Goal: Information Seeking & Learning: Learn about a topic

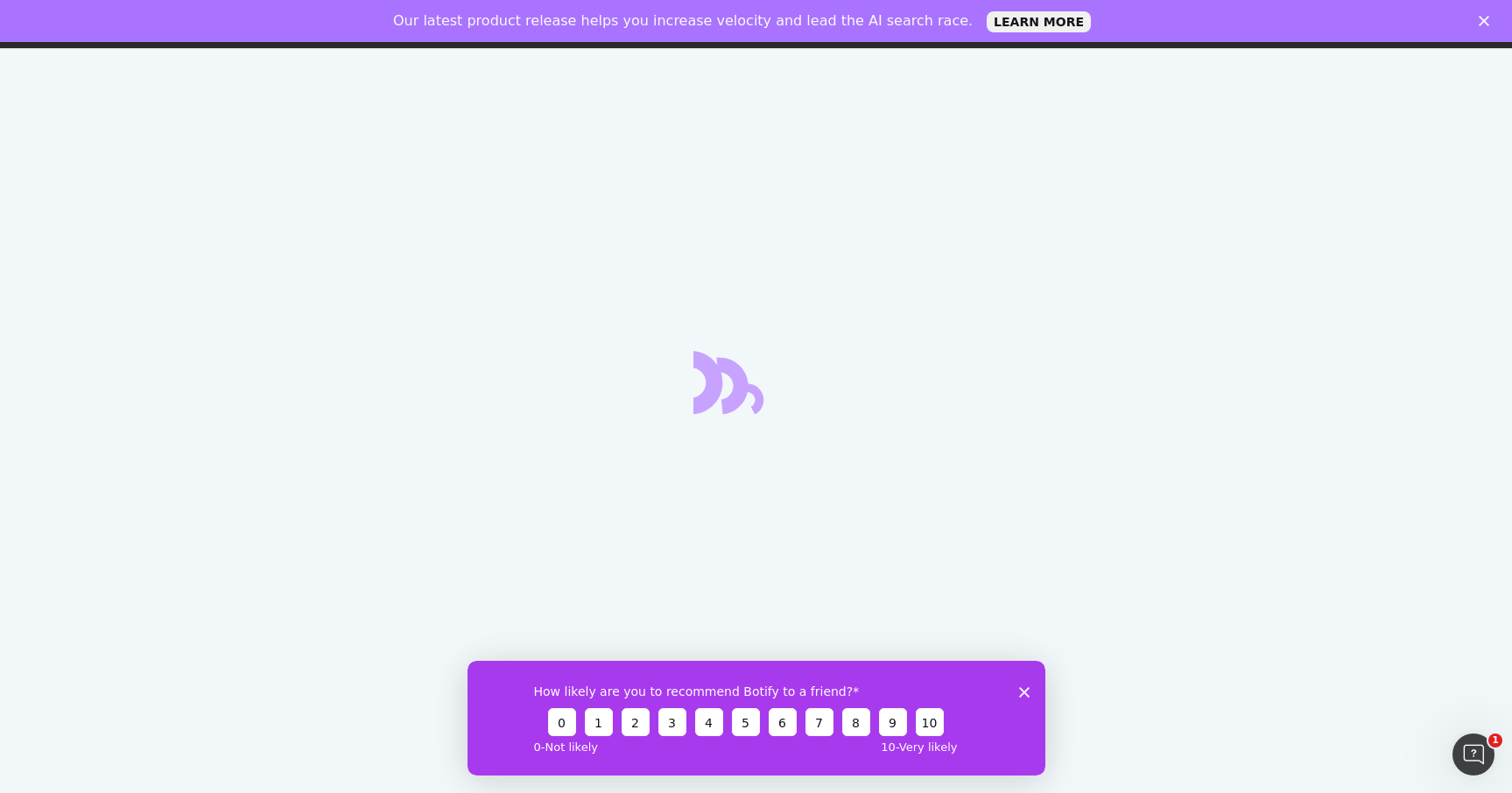
click at [1022, 688] on icon "Close survey" at bounding box center [1024, 692] width 11 height 11
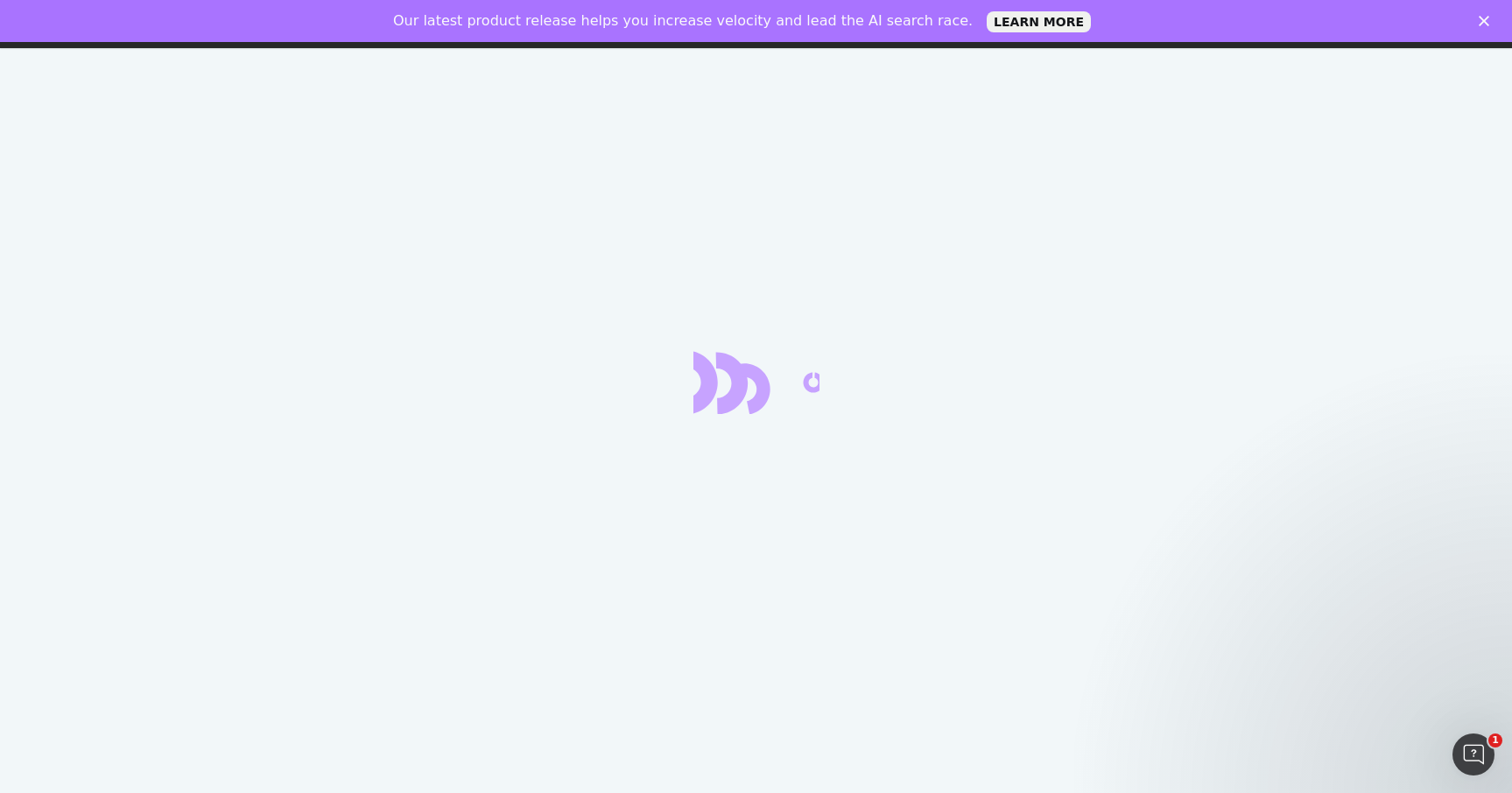
click at [1479, 16] on icon "Close" at bounding box center [1484, 21] width 11 height 11
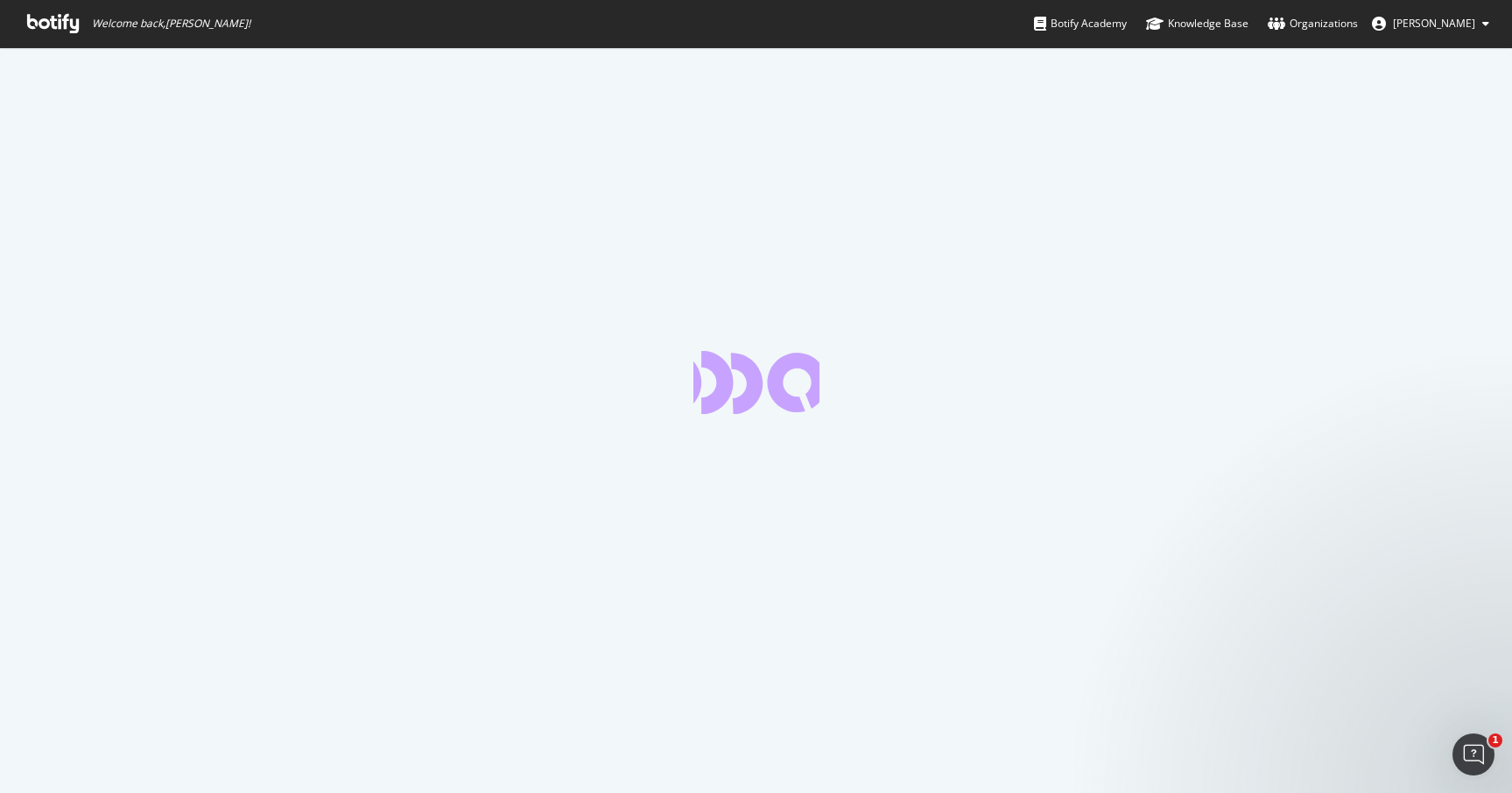
click at [53, 31] on icon at bounding box center [53, 24] width 52 height 20
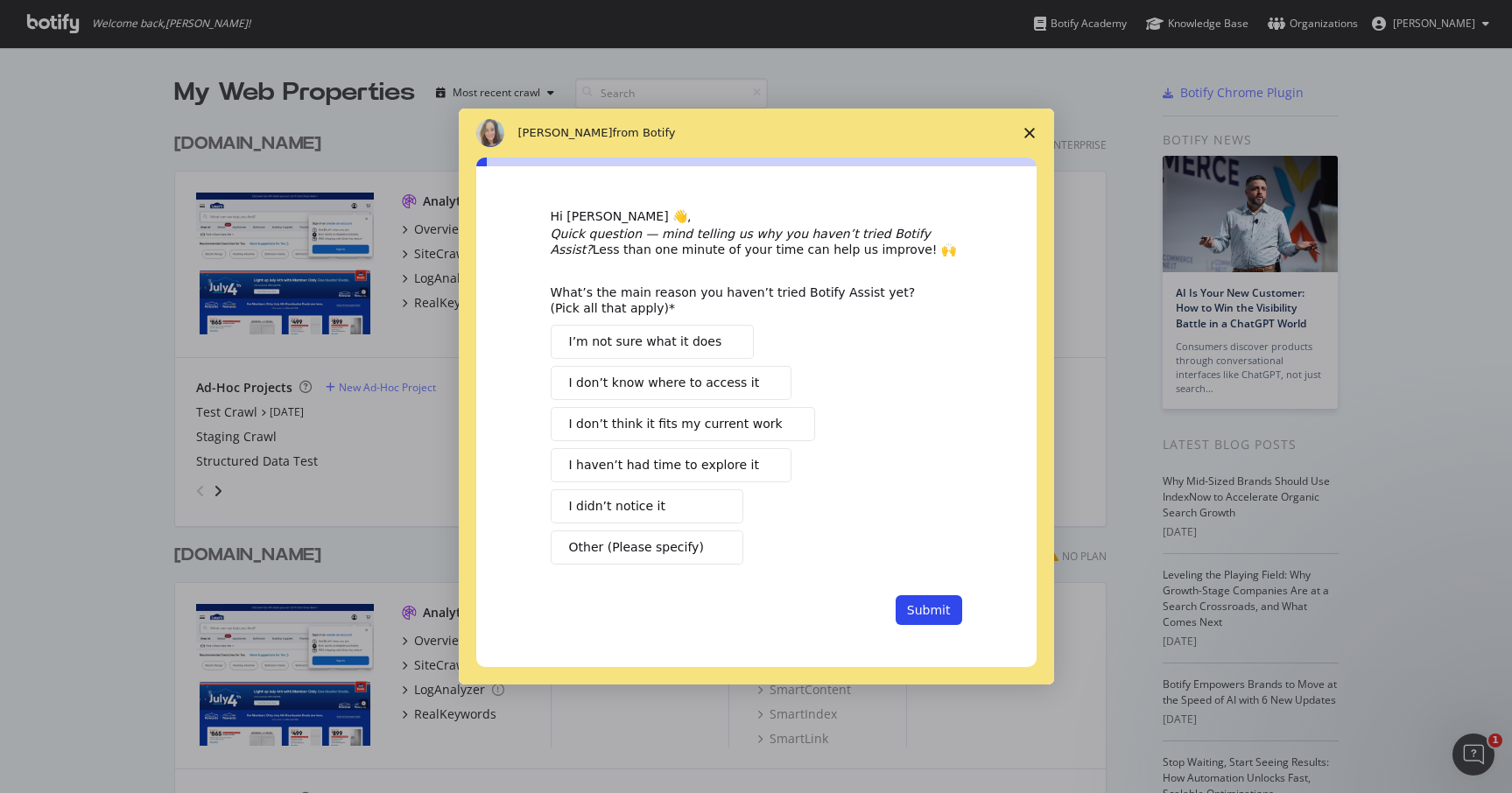
click at [1027, 135] on polygon "Close survey" at bounding box center [1030, 133] width 11 height 11
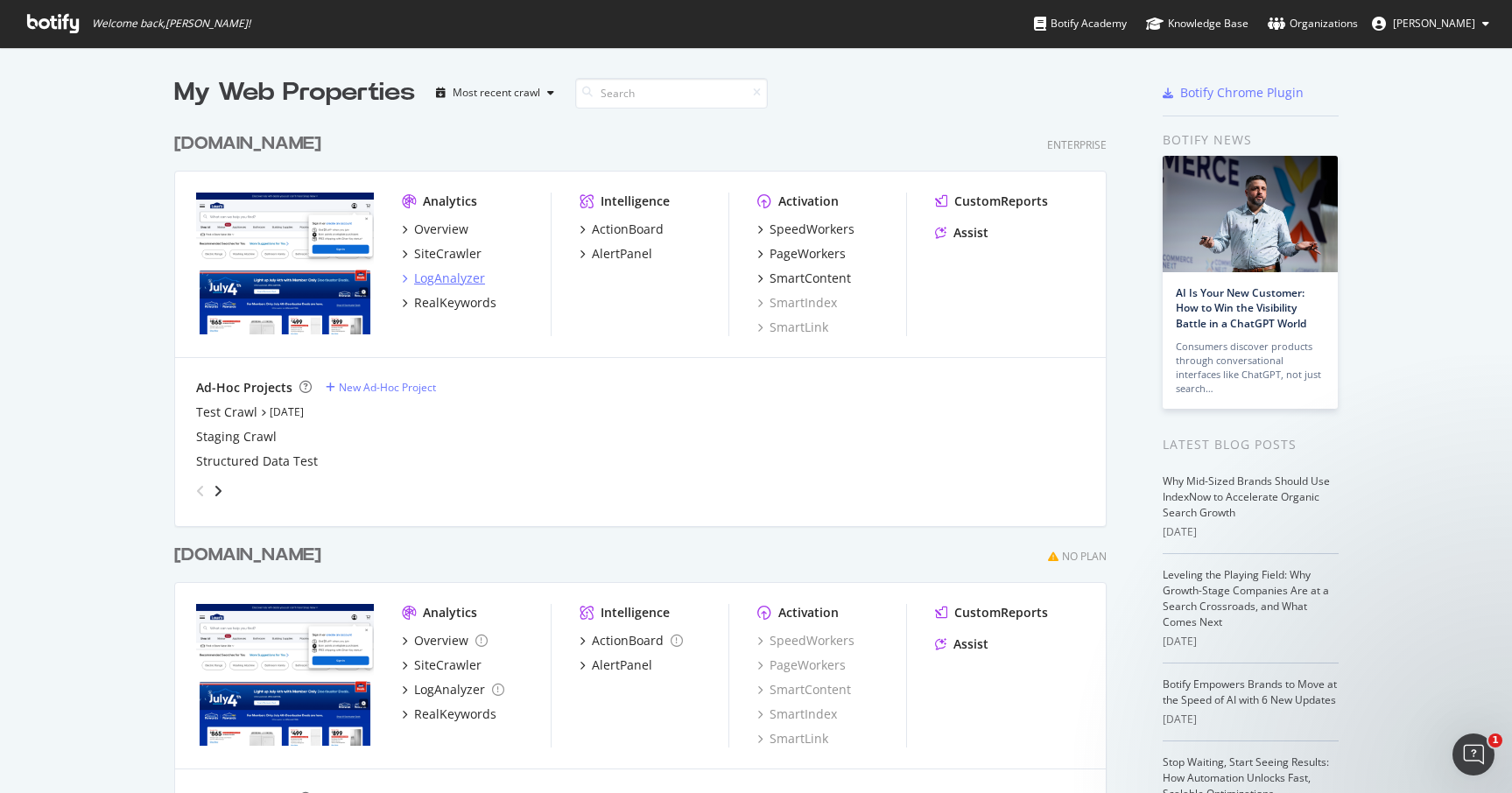
click at [404, 275] on icon "grid" at bounding box center [404, 278] width 5 height 9
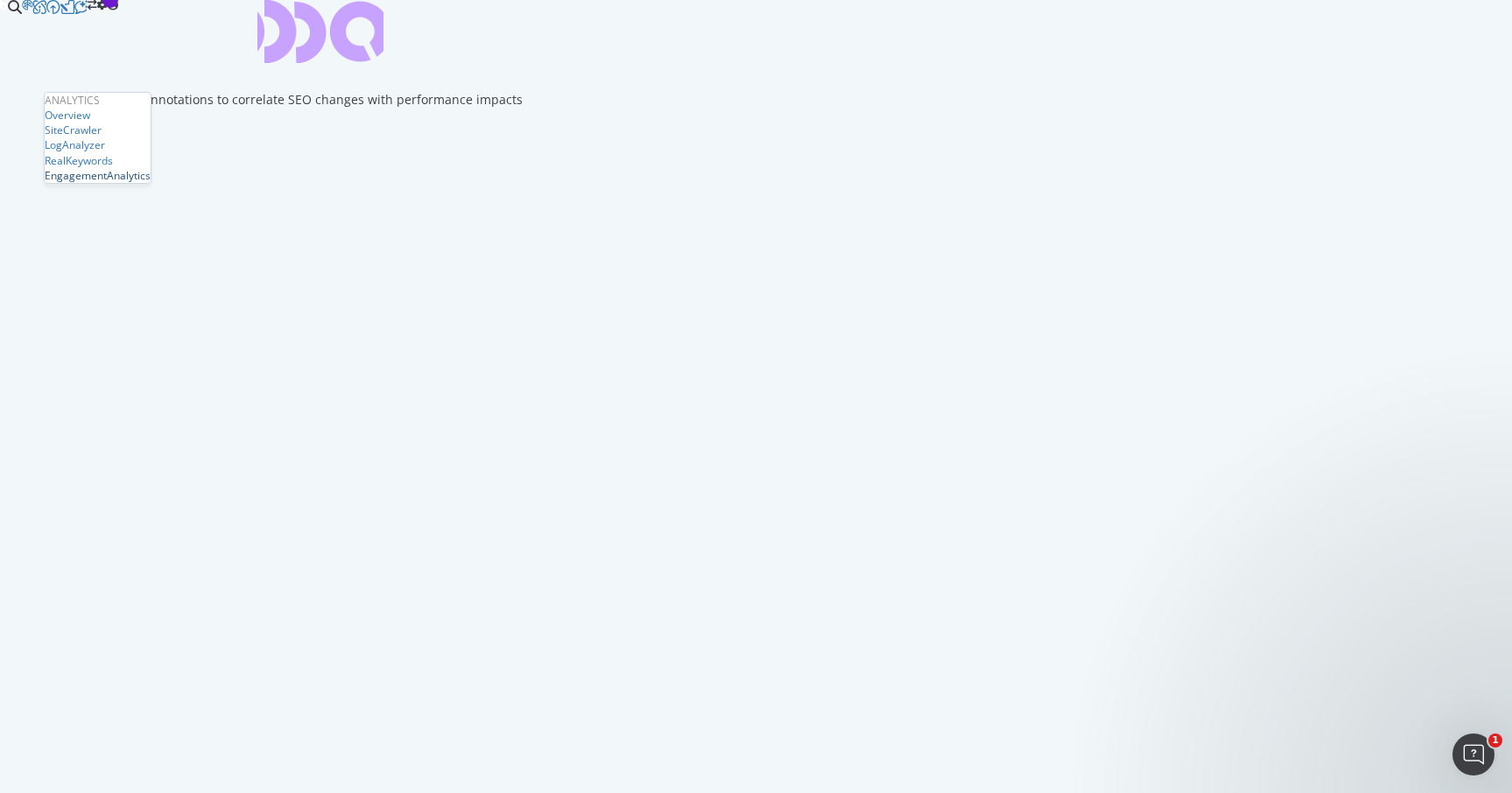
click at [117, 183] on div "EngagementAnalytics" at bounding box center [97, 175] width 106 height 15
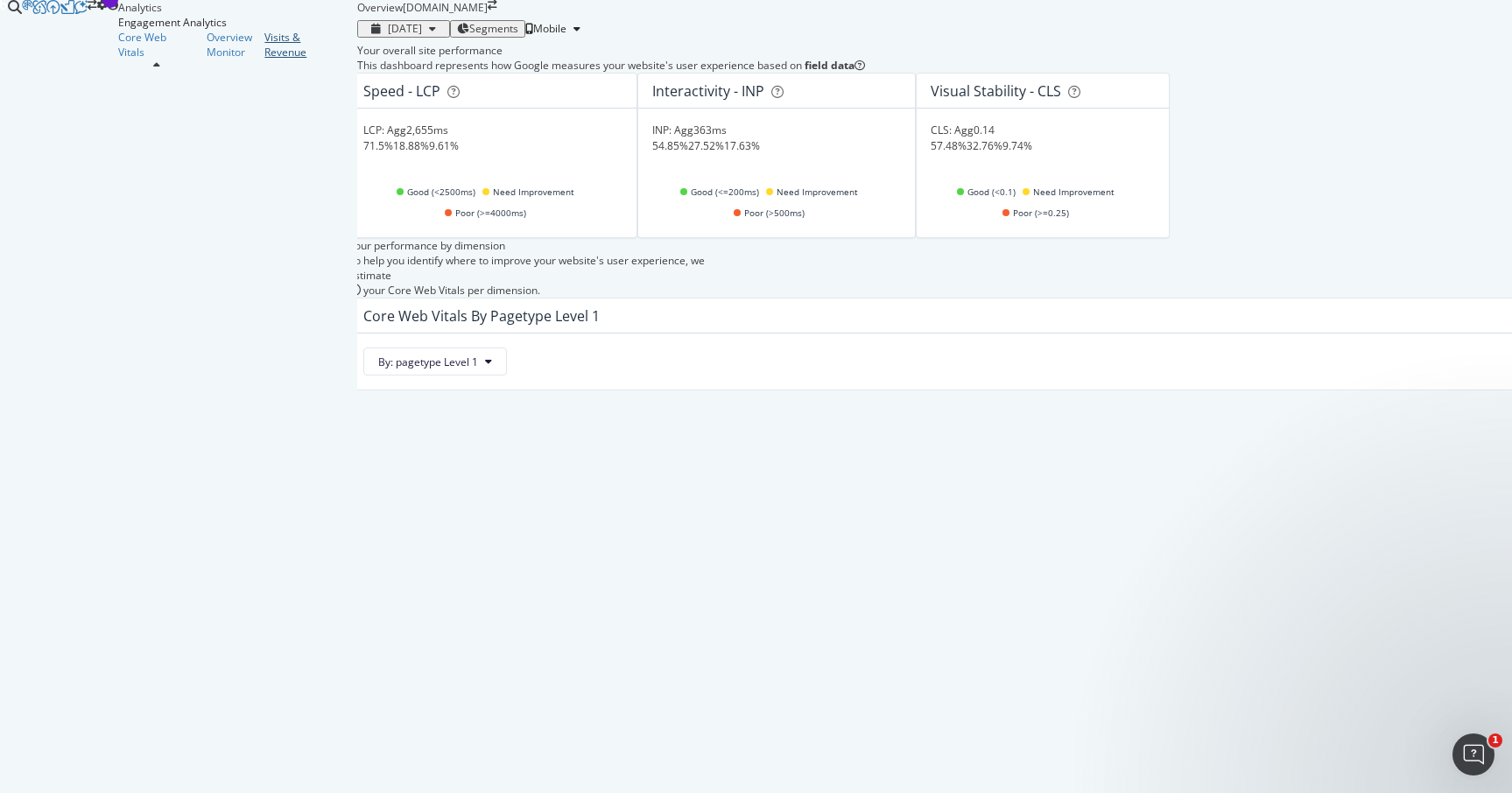
click at [264, 60] on div "Visits & Revenue" at bounding box center [304, 44] width 80 height 29
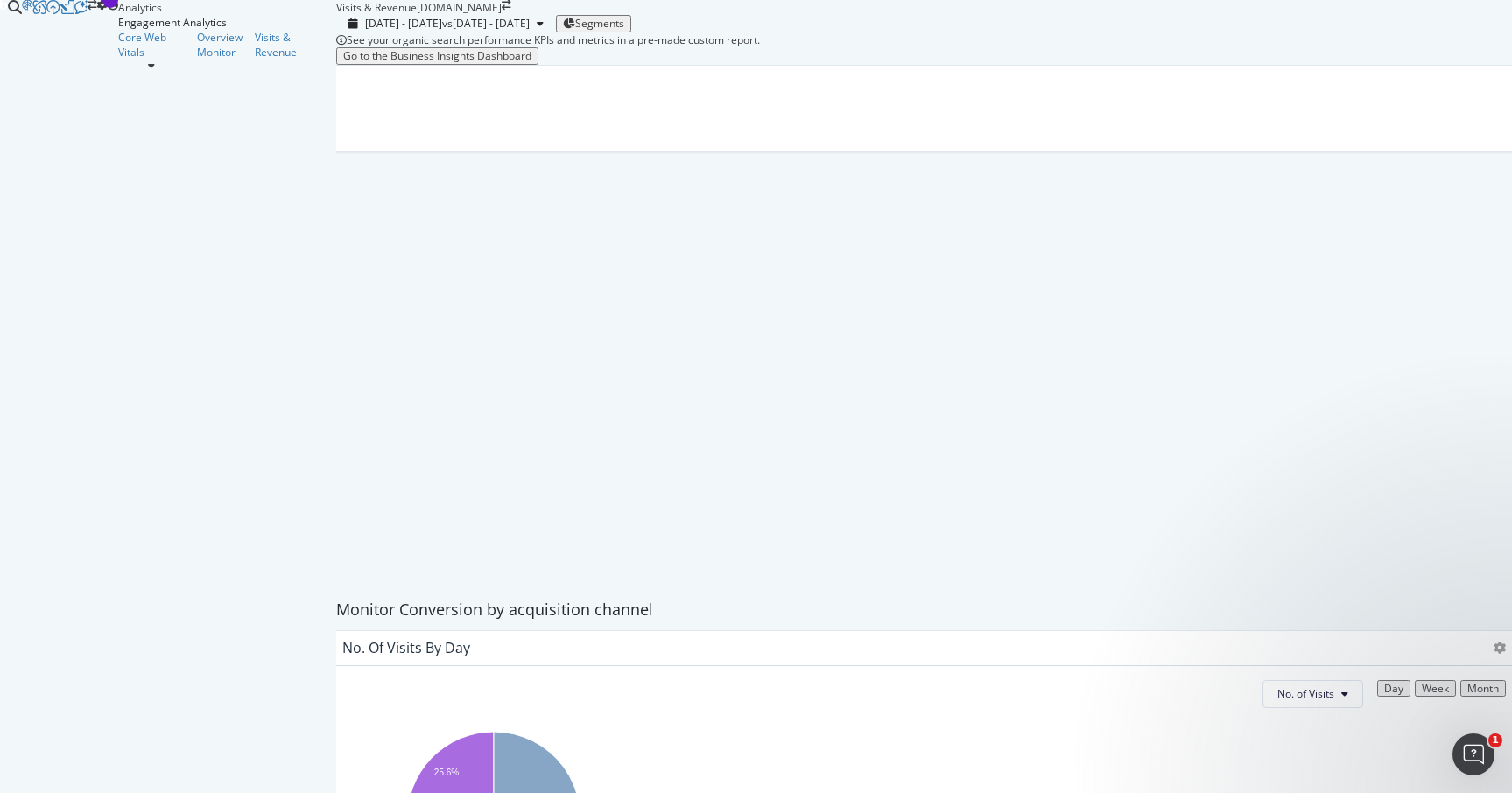
click at [576, 30] on span "Segments" at bounding box center [600, 23] width 49 height 15
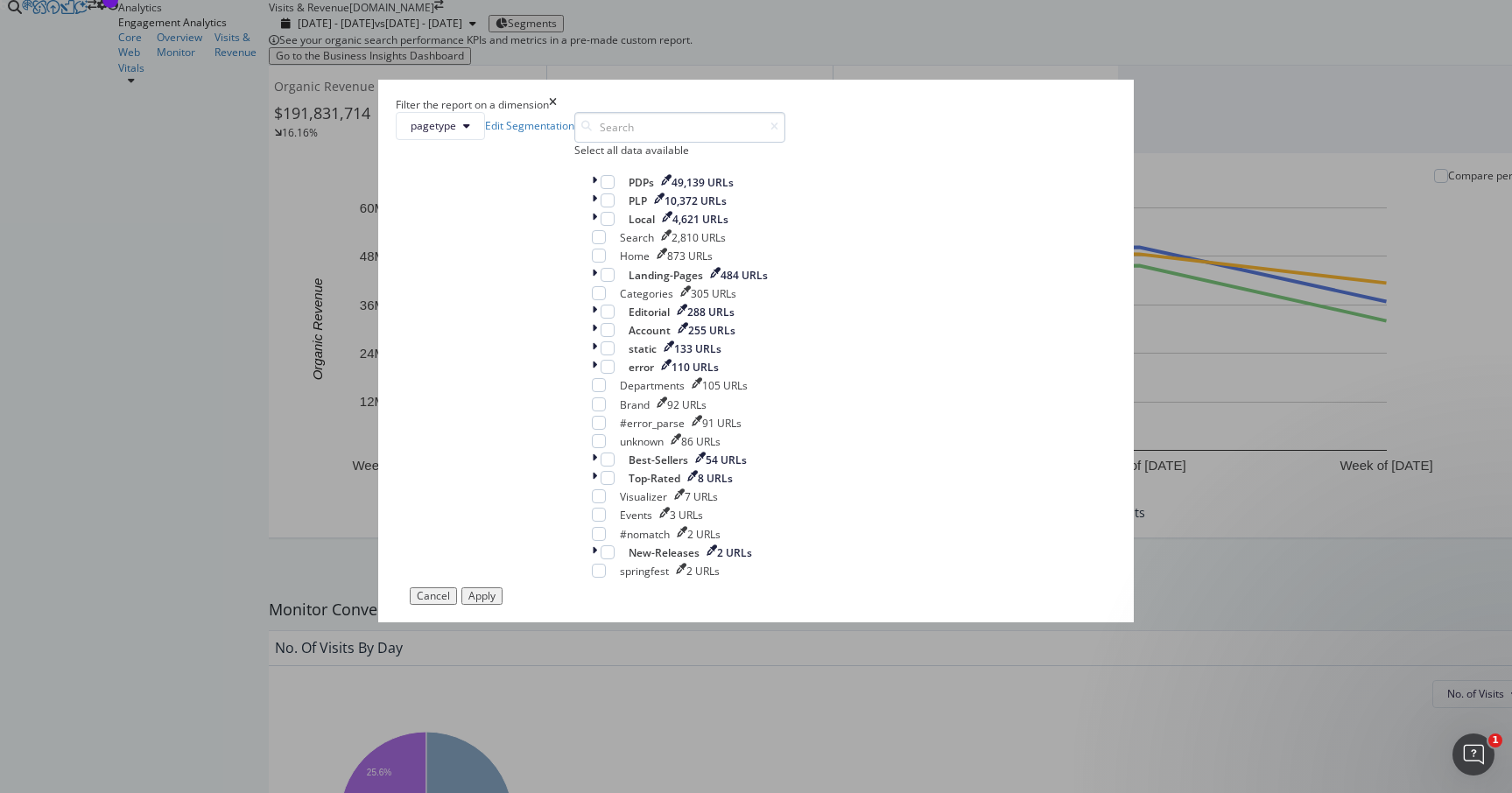
click at [712, 142] on input "modal" at bounding box center [680, 127] width 211 height 30
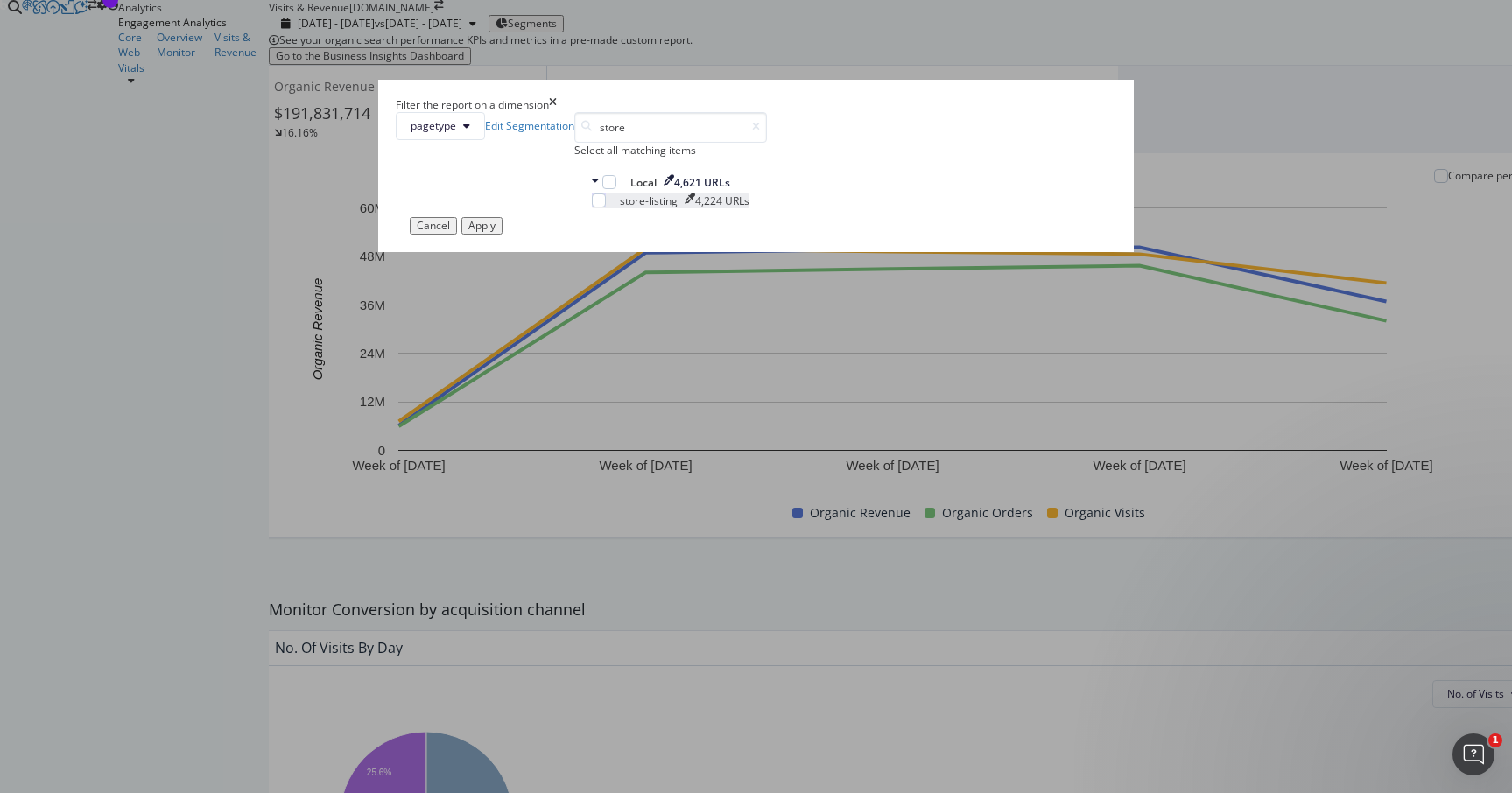
type input "store"
click at [696, 204] on icon "modal" at bounding box center [690, 198] width 11 height 11
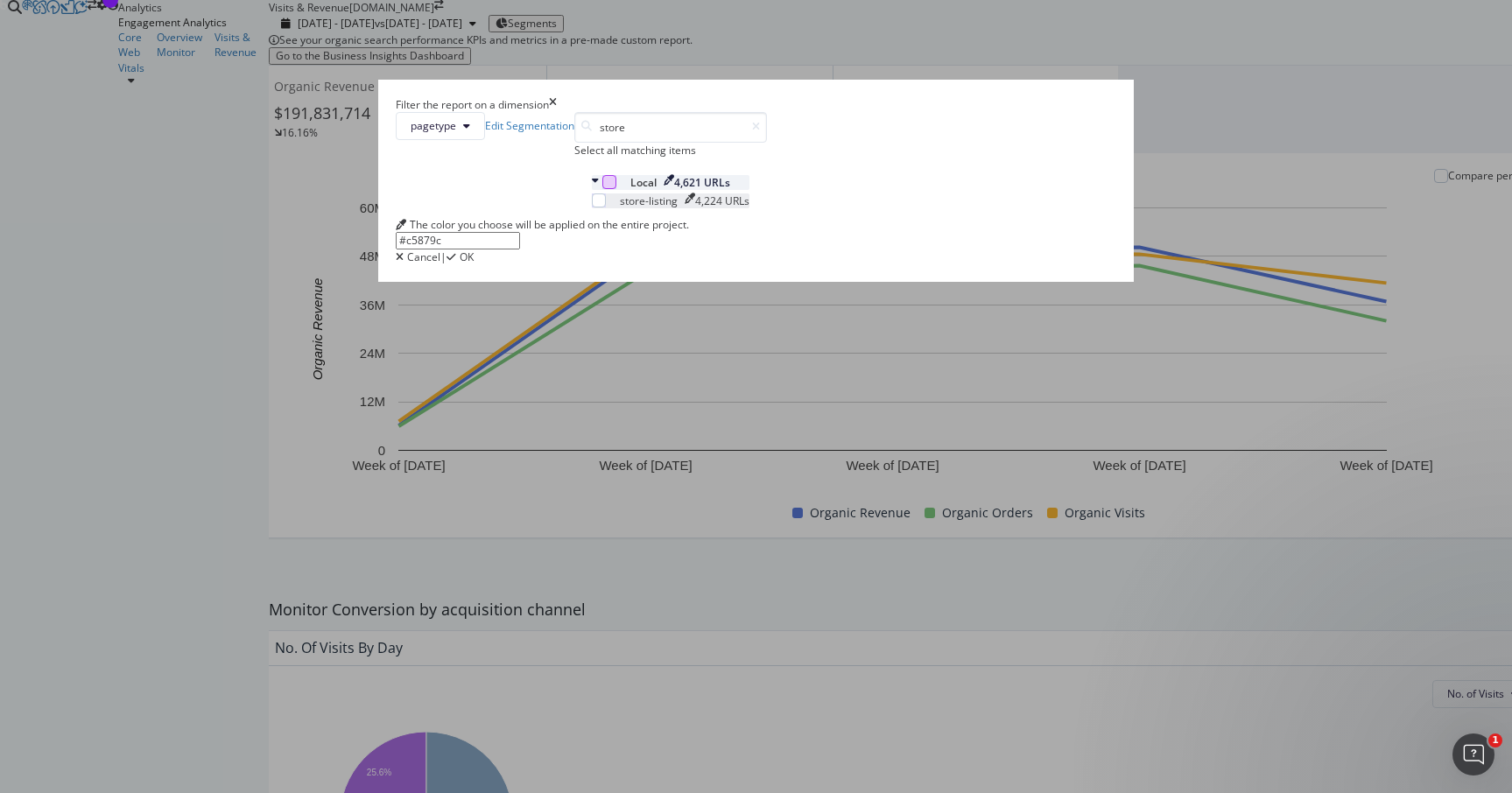
click at [602, 190] on div "modal" at bounding box center [609, 182] width 14 height 14
click at [474, 264] on span "OK" at bounding box center [467, 256] width 14 height 15
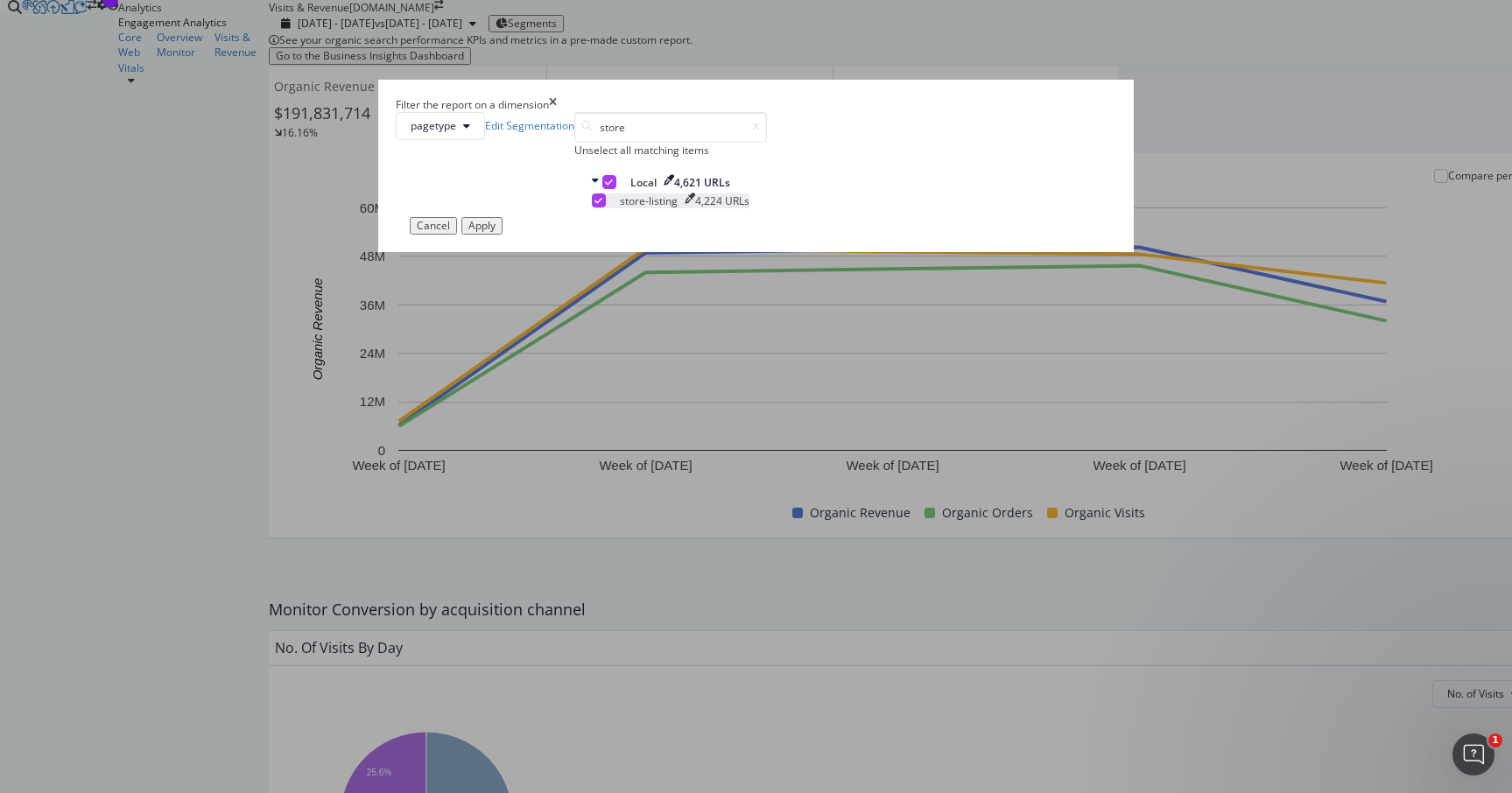
click at [495, 232] on div "Apply" at bounding box center [482, 226] width 28 height 12
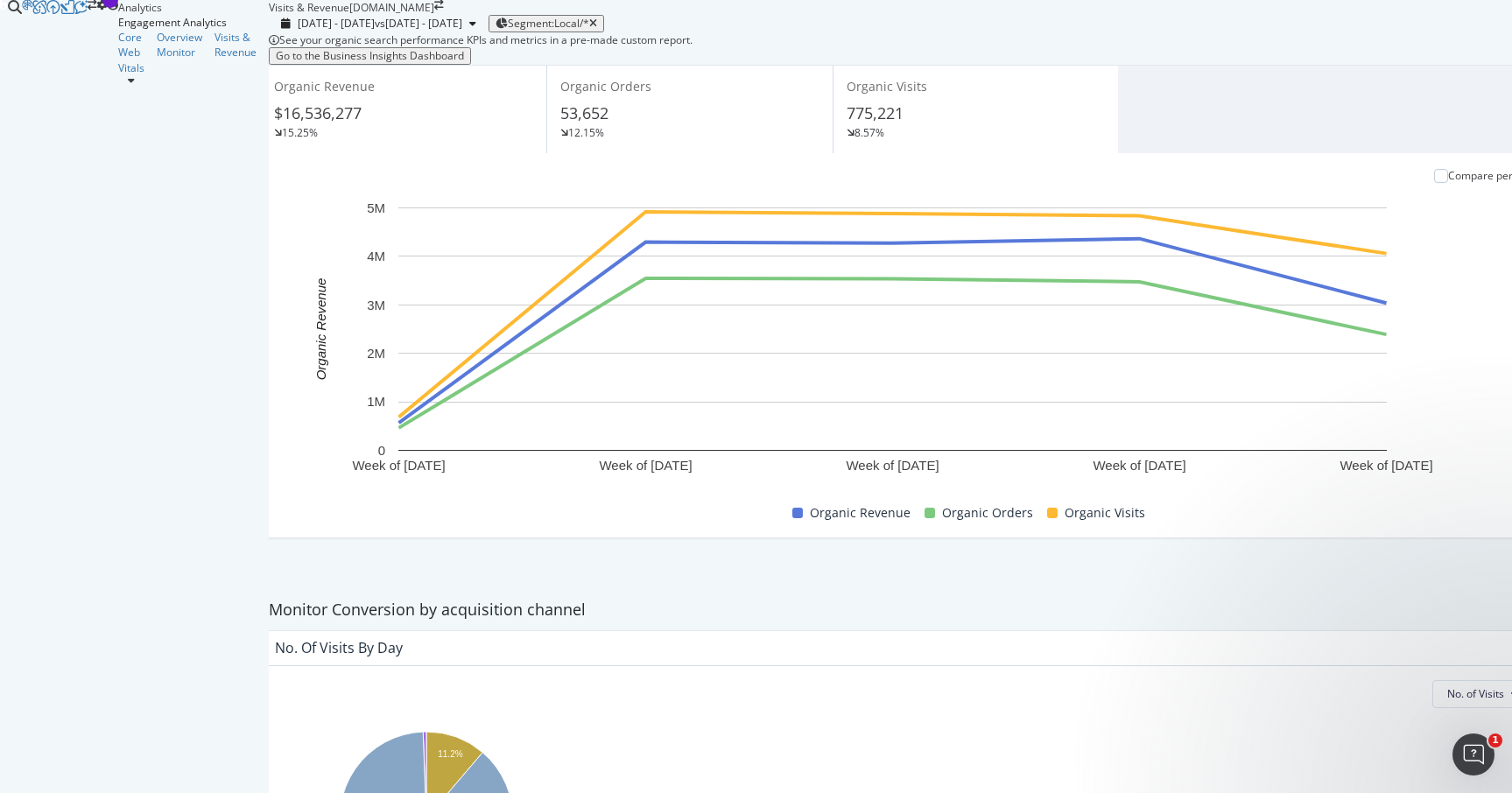
click at [361, 65] on button "Go to the Business Insights Dashboard" at bounding box center [370, 56] width 202 height 18
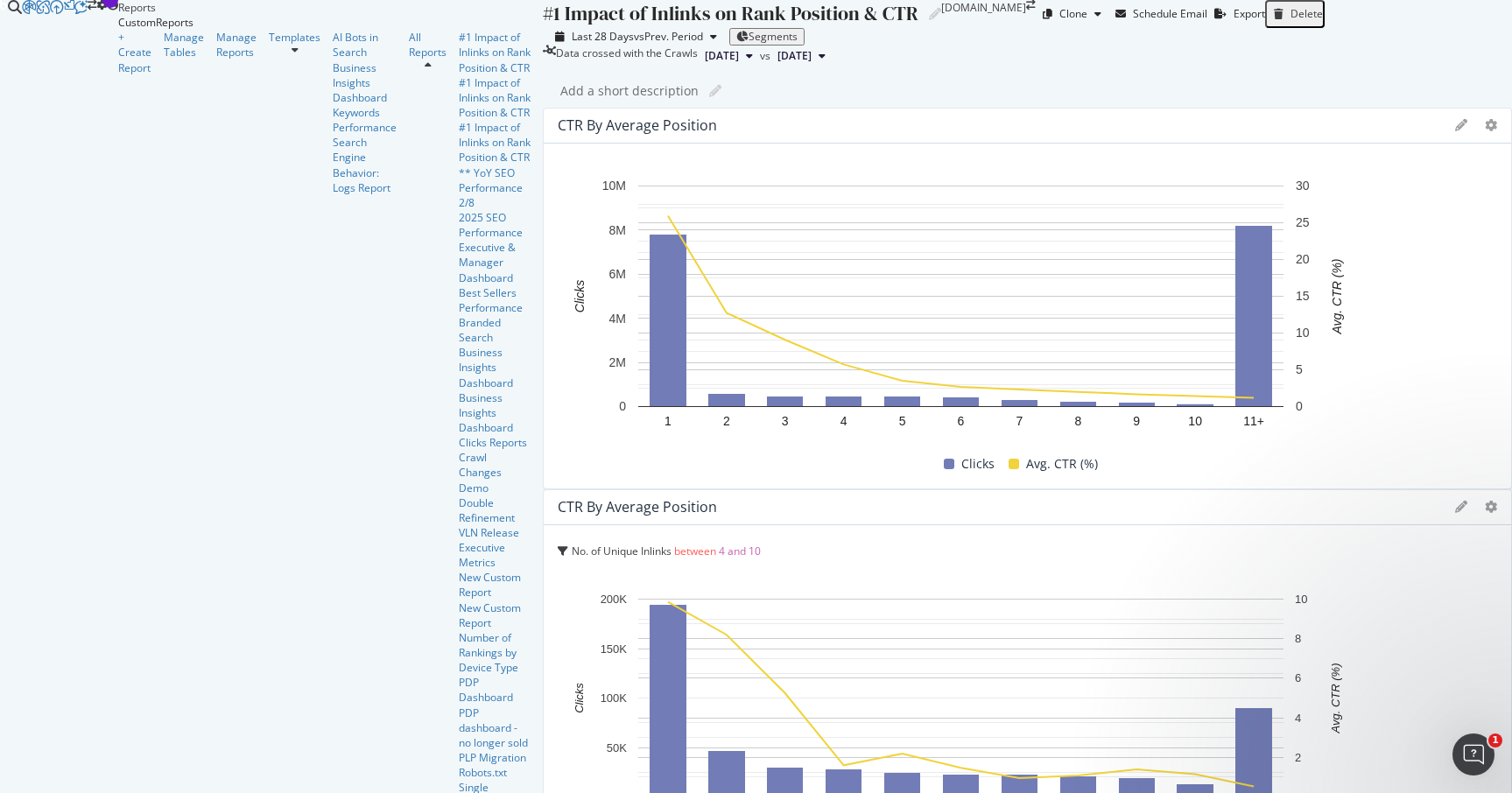
click at [749, 44] on span "Segments" at bounding box center [773, 35] width 49 height 15
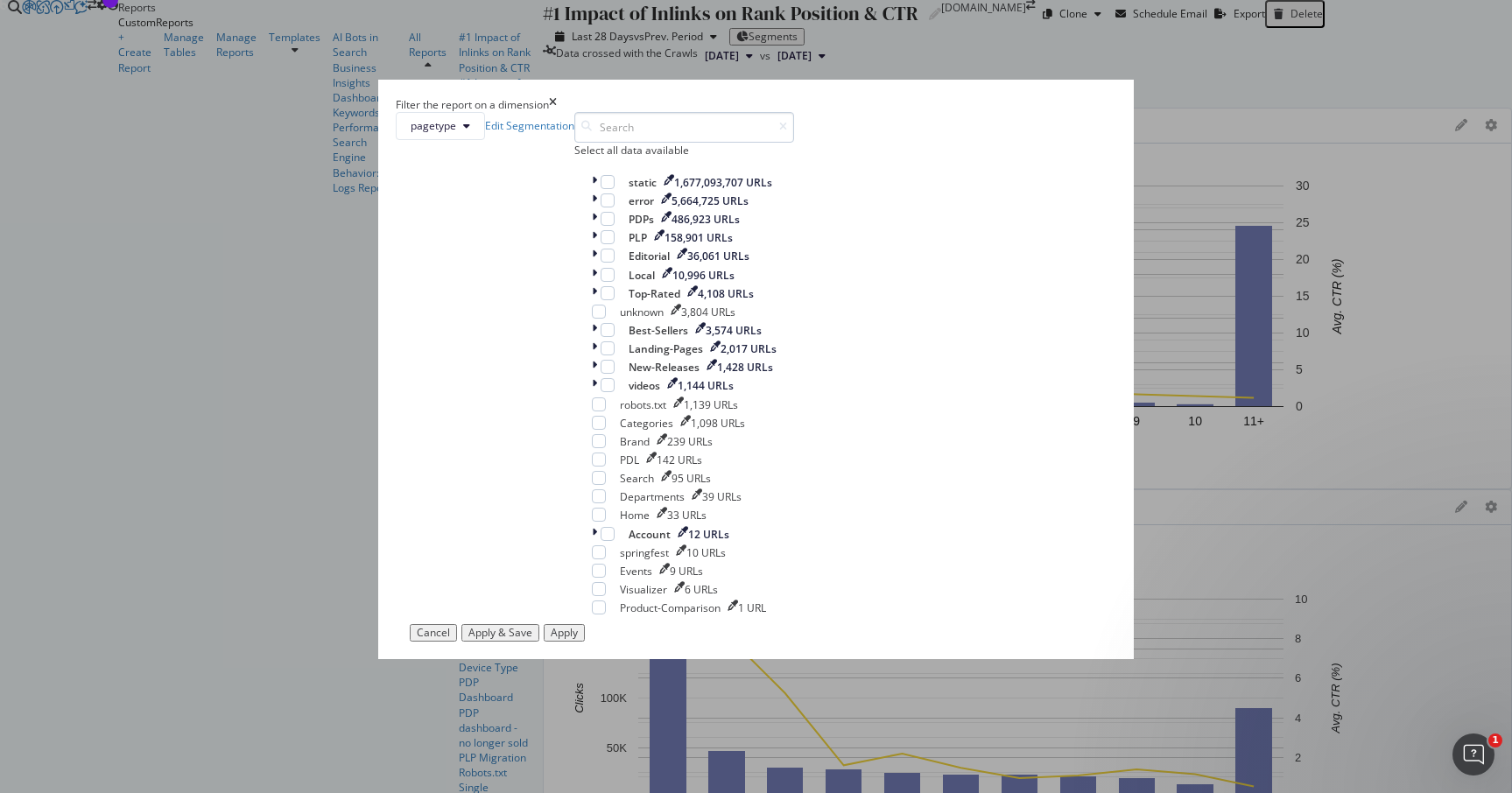
click at [644, 142] on input "modal" at bounding box center [685, 127] width 220 height 30
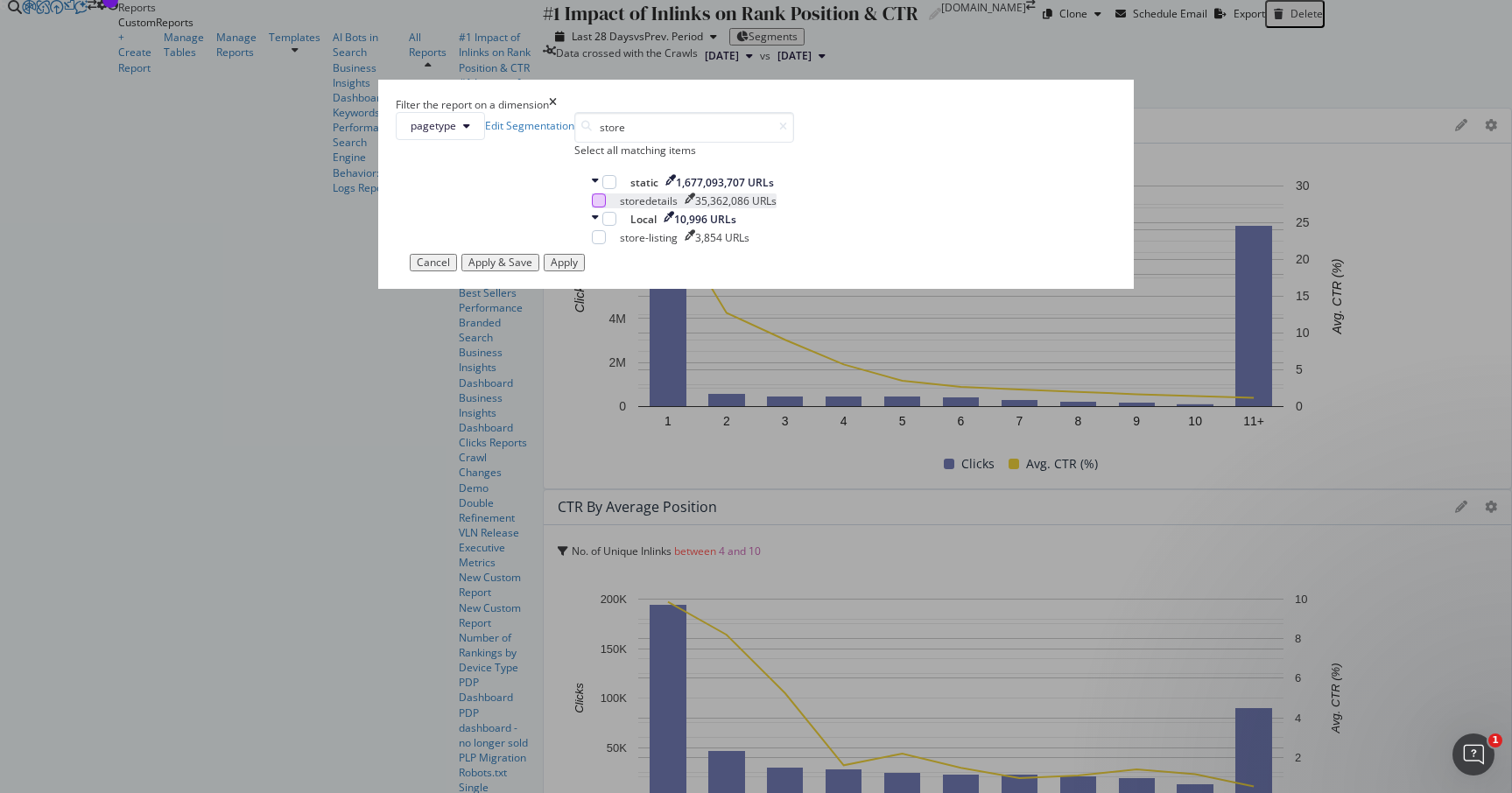
type input "store"
click at [606, 207] on div "modal" at bounding box center [598, 200] width 14 height 14
click at [606, 245] on div "modal" at bounding box center [598, 237] width 14 height 14
click at [578, 269] on div "Apply" at bounding box center [565, 262] width 28 height 12
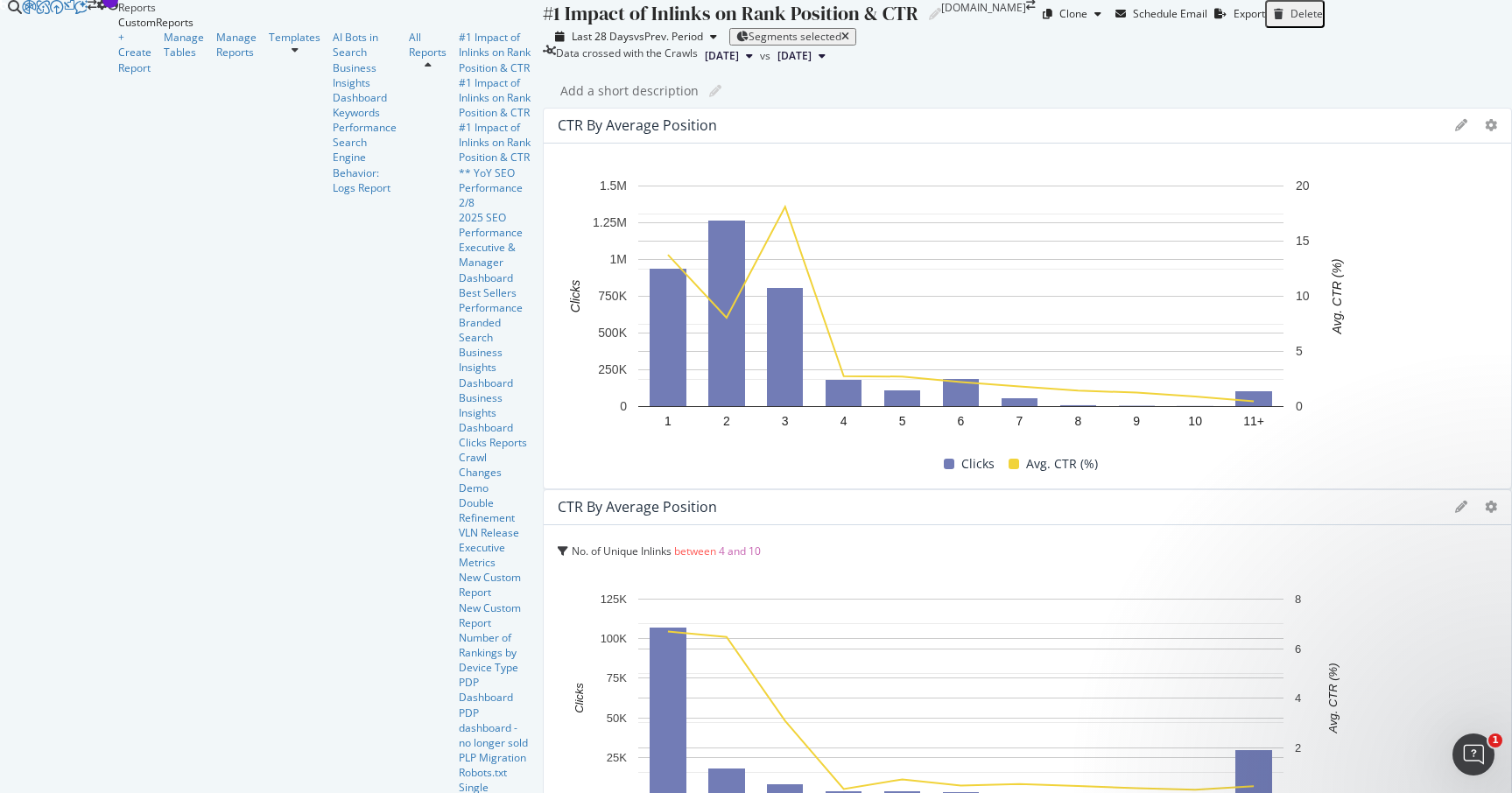
click at [704, 64] on span "[DATE]" at bounding box center [721, 56] width 34 height 16
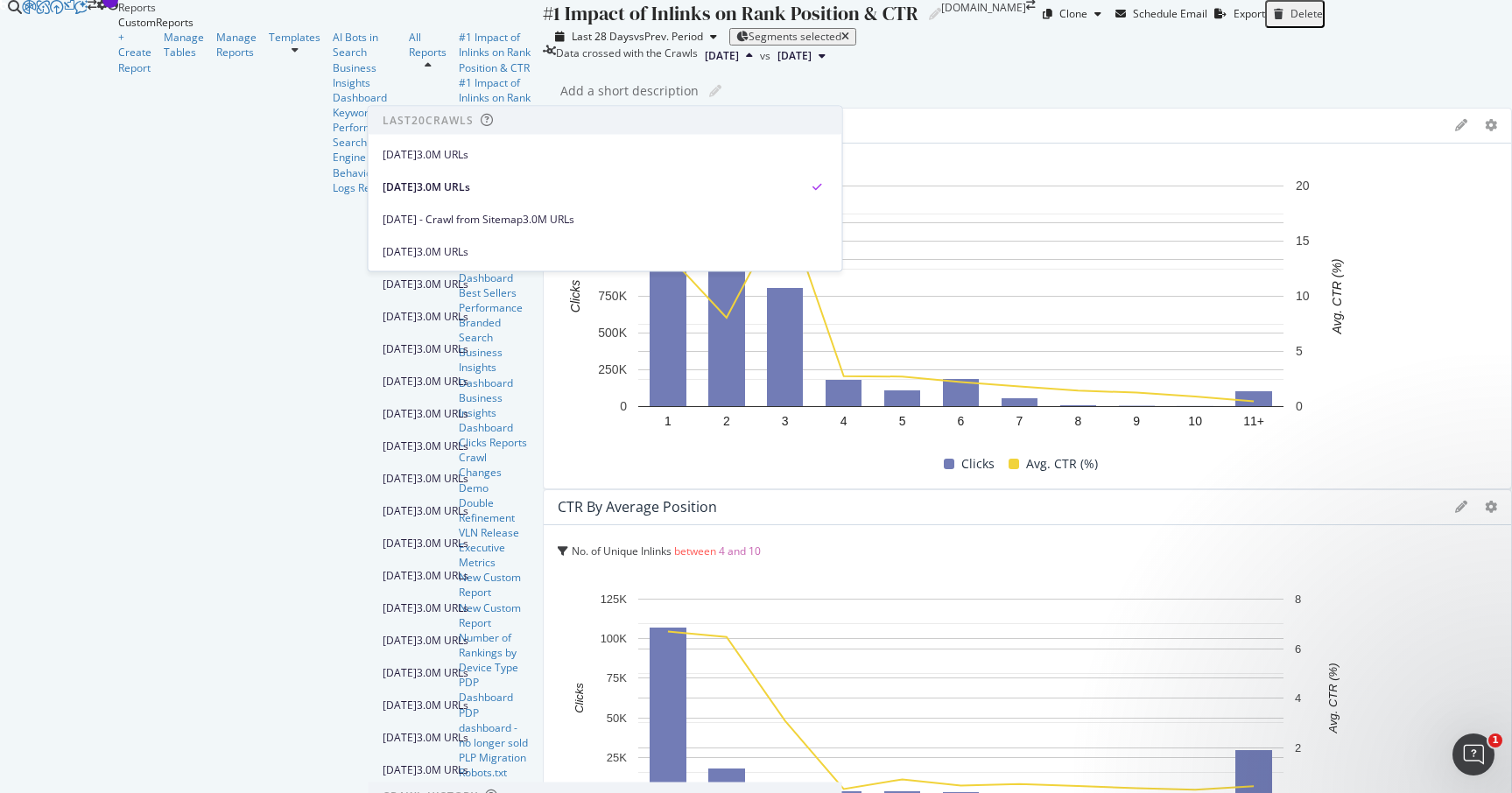
click at [686, 45] on div "Last 28 Days vs Prev. Period Segments selected" at bounding box center [1028, 37] width 970 height 18
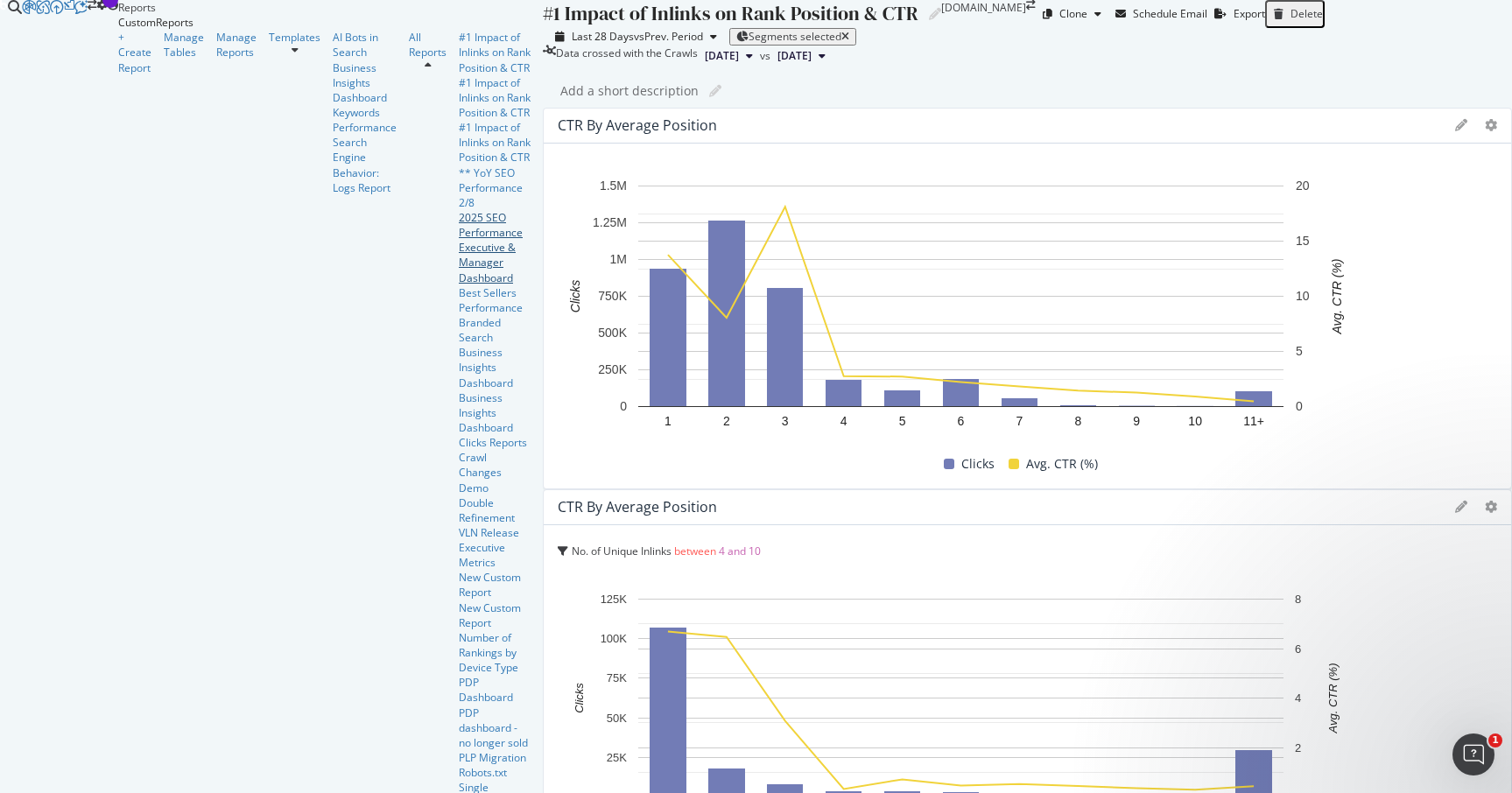
click at [459, 286] on div "2025 SEO Performance Executive & Manager Dashboard" at bounding box center [494, 248] width 72 height 76
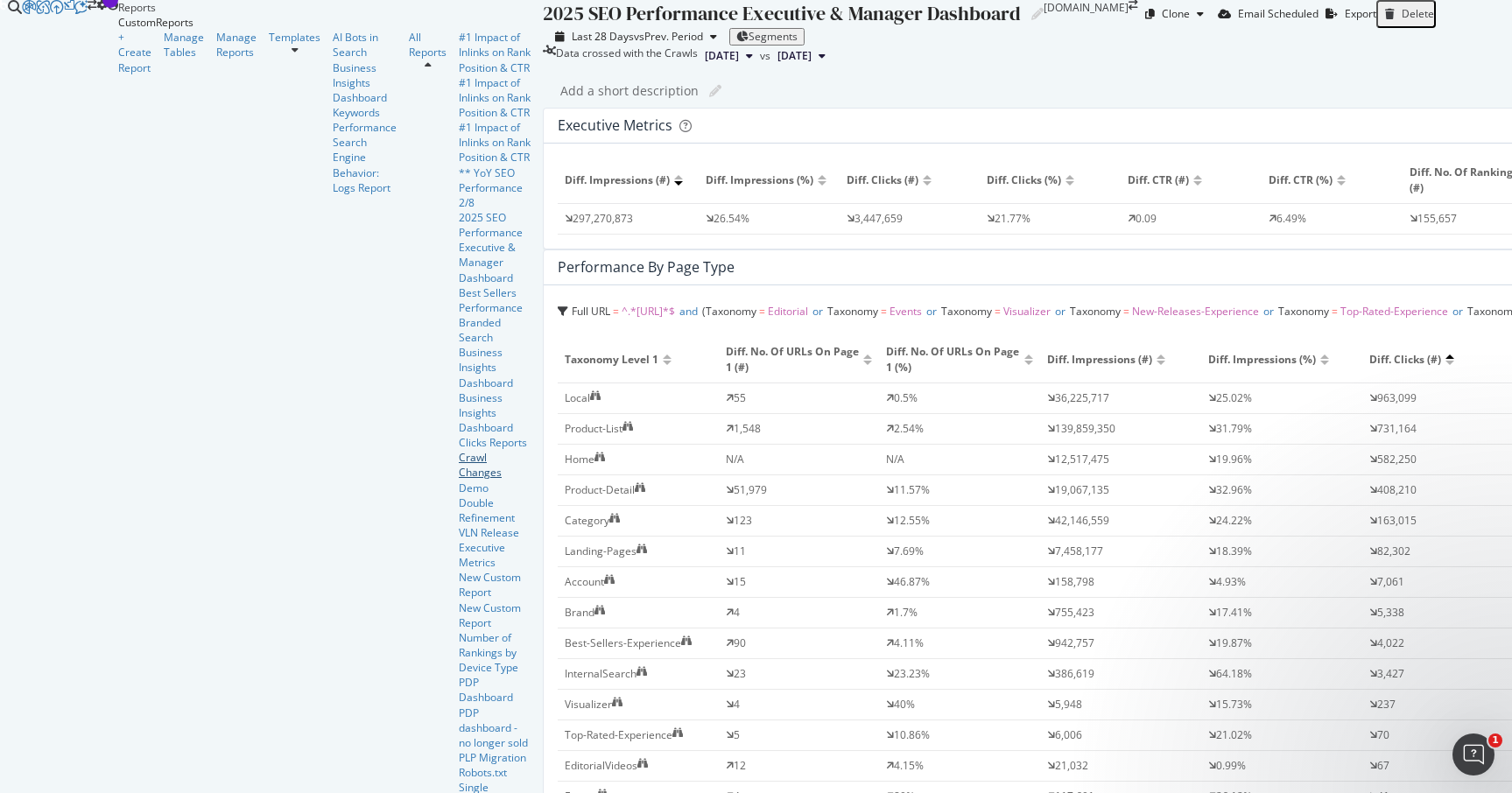
scroll to position [486, 0]
